Goal: Transaction & Acquisition: Book appointment/travel/reservation

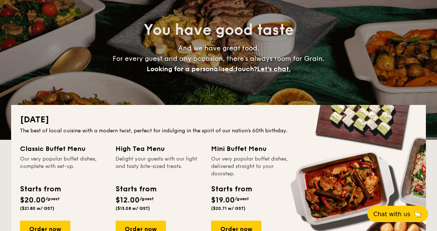
click at [49, 234] on div "Order now" at bounding box center [45, 228] width 50 height 16
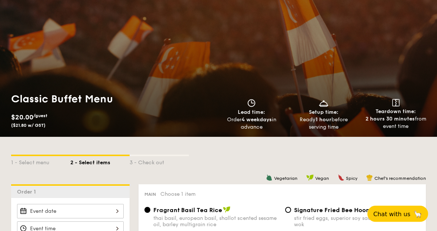
scroll to position [61, 0]
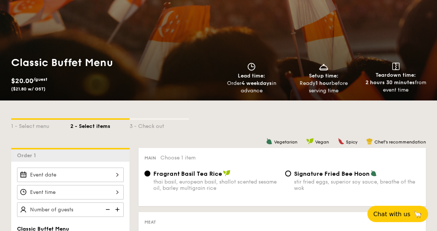
click at [116, 174] on div at bounding box center [70, 174] width 107 height 14
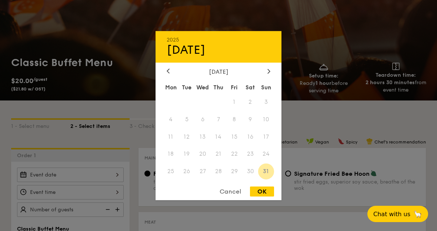
click at [271, 75] on div at bounding box center [269, 71] width 7 height 7
click at [250, 110] on span "6" at bounding box center [250, 102] width 16 height 16
click at [229, 91] on div "[DATE] [DATE] Mon Tue Wed Thu Fri Sat Sun 1 2 3 4 5 6 7 8 9 10 11 12 13 14 15 1…" at bounding box center [219, 115] width 126 height 169
click at [164, 107] on div "[DATE] Mon Tue Wed Thu Fri Sat Sun 1 2 3 4 5 6 7 8 9 10 11 12 13 14 15 16 17 18…" at bounding box center [219, 124] width 126 height 113
click at [167, 75] on div at bounding box center [168, 71] width 7 height 7
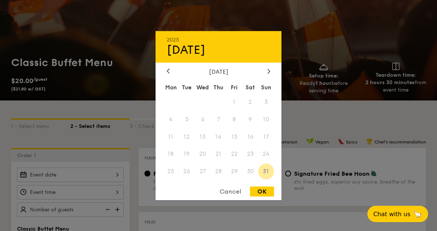
click at [166, 106] on div "[DATE] Mon Tue Wed Thu Fri Sat Sun 1 2 3 4 5 6 7 8 9 10 11 12 13 14 15 16 17 18…" at bounding box center [219, 124] width 126 height 113
click at [236, 196] on div "Cancel" at bounding box center [230, 191] width 36 height 10
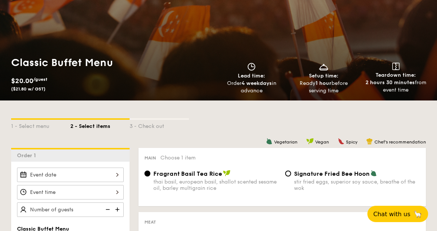
click at [118, 211] on img at bounding box center [118, 209] width 11 height 14
type input "50 guests"
click at [108, 211] on img at bounding box center [106, 209] width 11 height 14
click at [110, 208] on img at bounding box center [106, 209] width 11 height 14
click at [108, 209] on img at bounding box center [106, 209] width 11 height 14
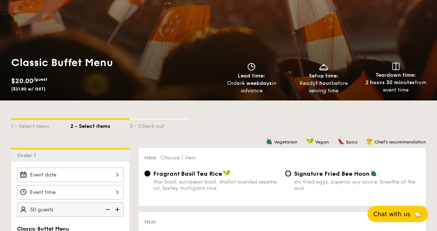
click at [107, 210] on img at bounding box center [106, 209] width 11 height 14
click at [109, 210] on img at bounding box center [106, 209] width 11 height 14
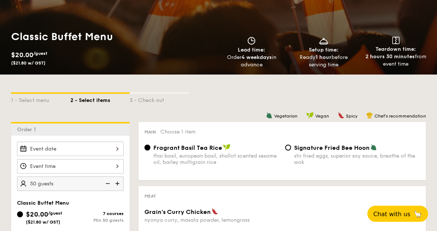
scroll to position [87, 0]
click at [113, 168] on div at bounding box center [70, 166] width 107 height 14
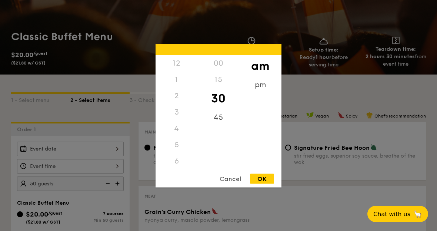
scroll to position [85, 0]
click at [219, 183] on div "Cancel" at bounding box center [230, 178] width 36 height 10
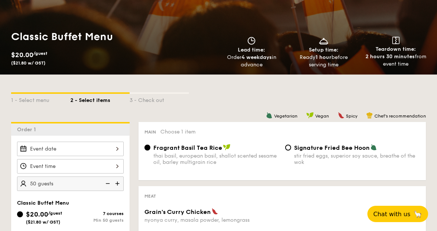
click at [116, 154] on div at bounding box center [70, 148] width 107 height 14
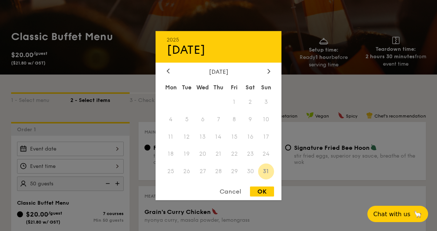
click at [270, 73] on icon at bounding box center [268, 71] width 3 height 5
click at [169, 75] on div at bounding box center [168, 71] width 7 height 7
click at [165, 75] on div at bounding box center [168, 71] width 7 height 7
click at [230, 196] on div "Cancel" at bounding box center [230, 191] width 36 height 10
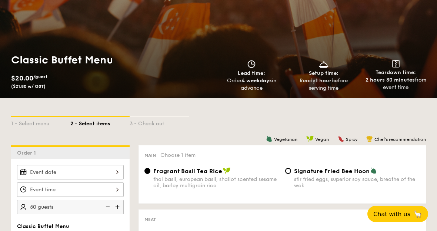
scroll to position [58, 0]
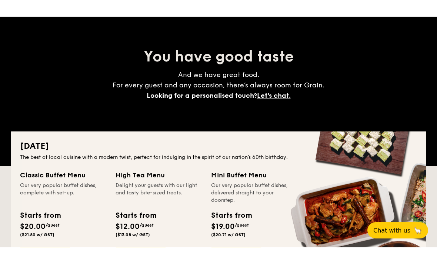
scroll to position [91, 0]
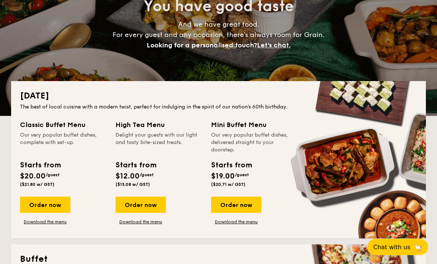
click at [264, 1] on span "You have good taste" at bounding box center [219, 6] width 150 height 18
